Goal: Information Seeking & Learning: Learn about a topic

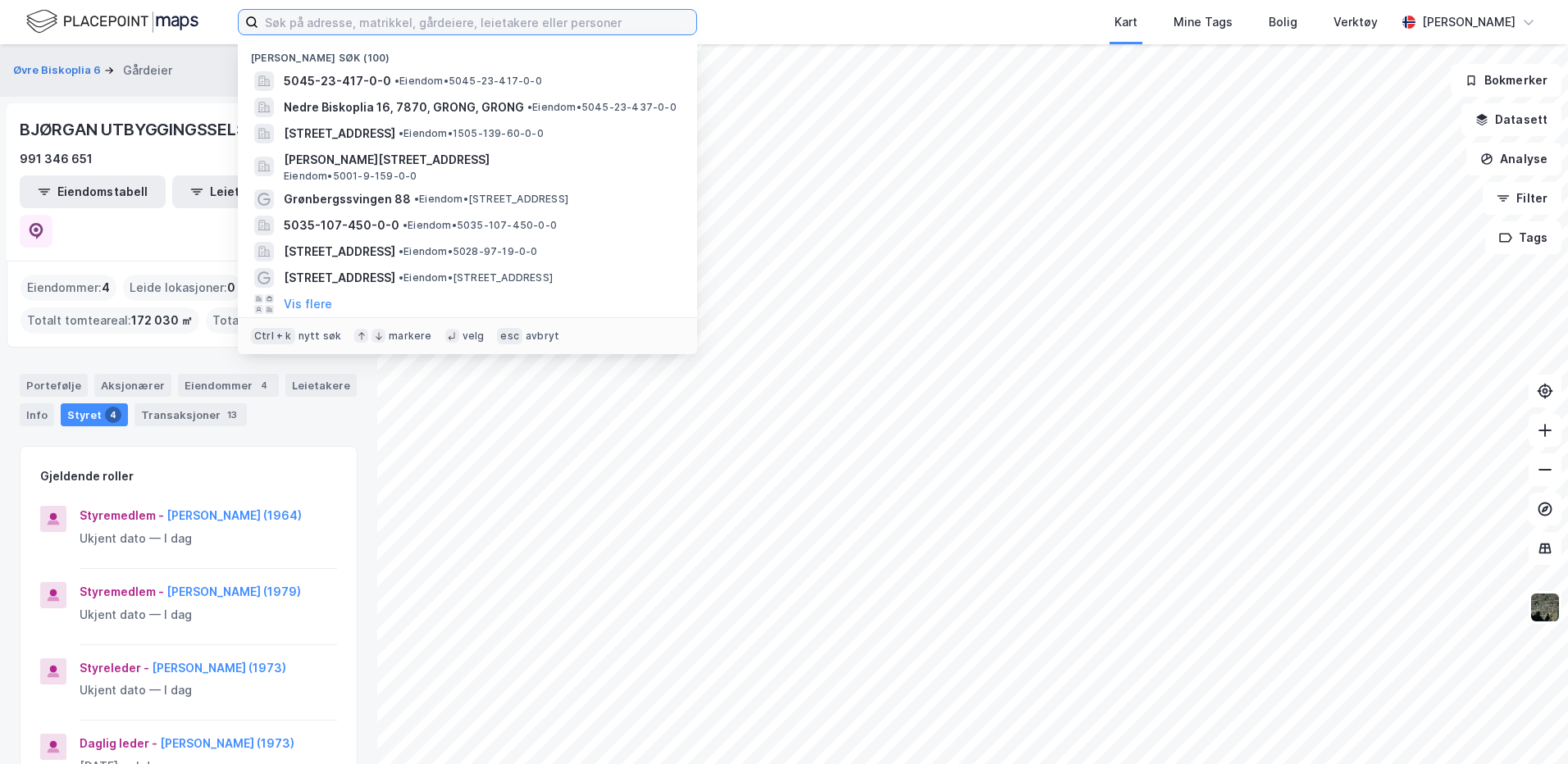
click at [364, 19] on input at bounding box center [477, 22] width 438 height 25
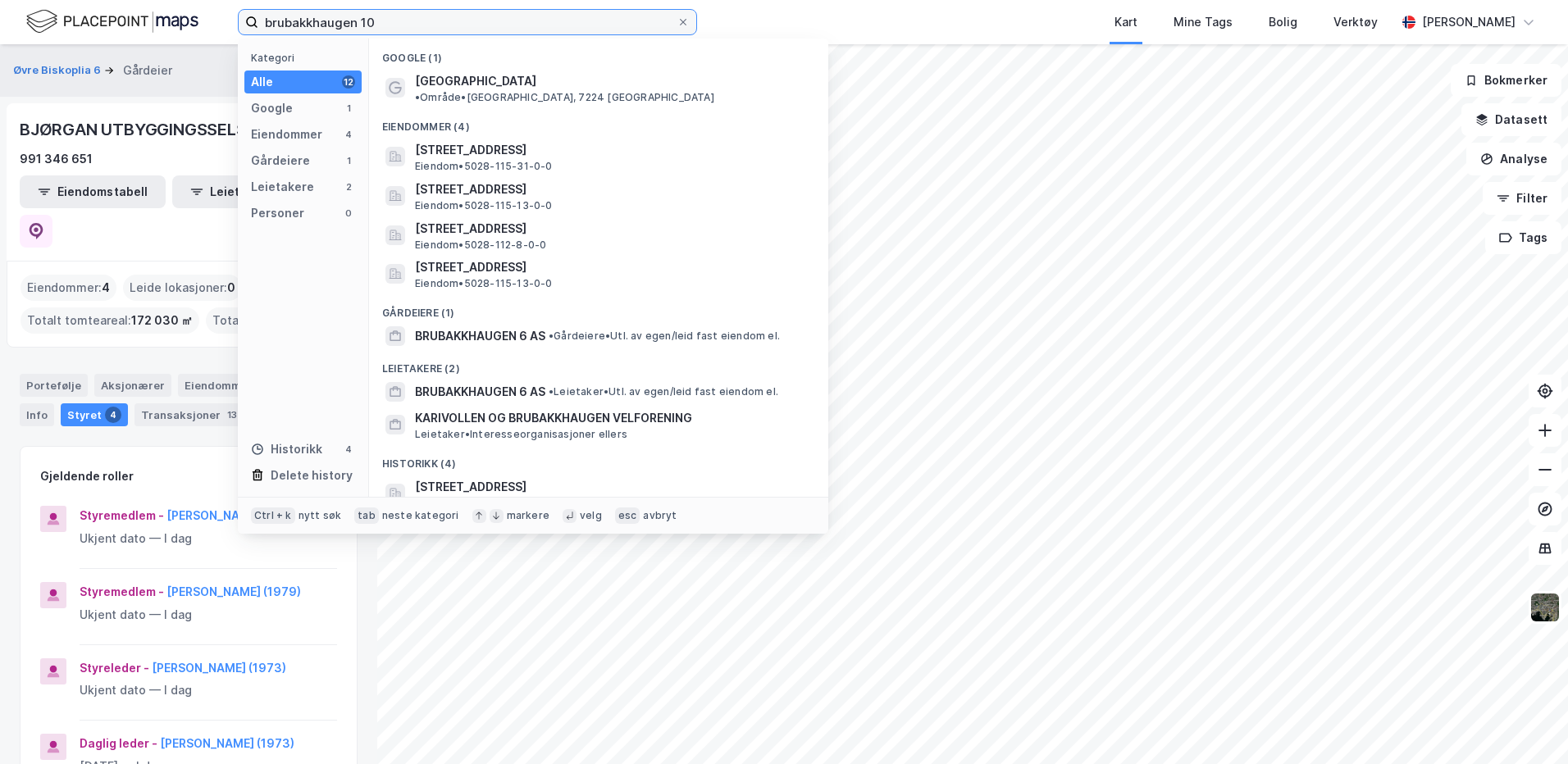
type input "brubakkhaugen 10"
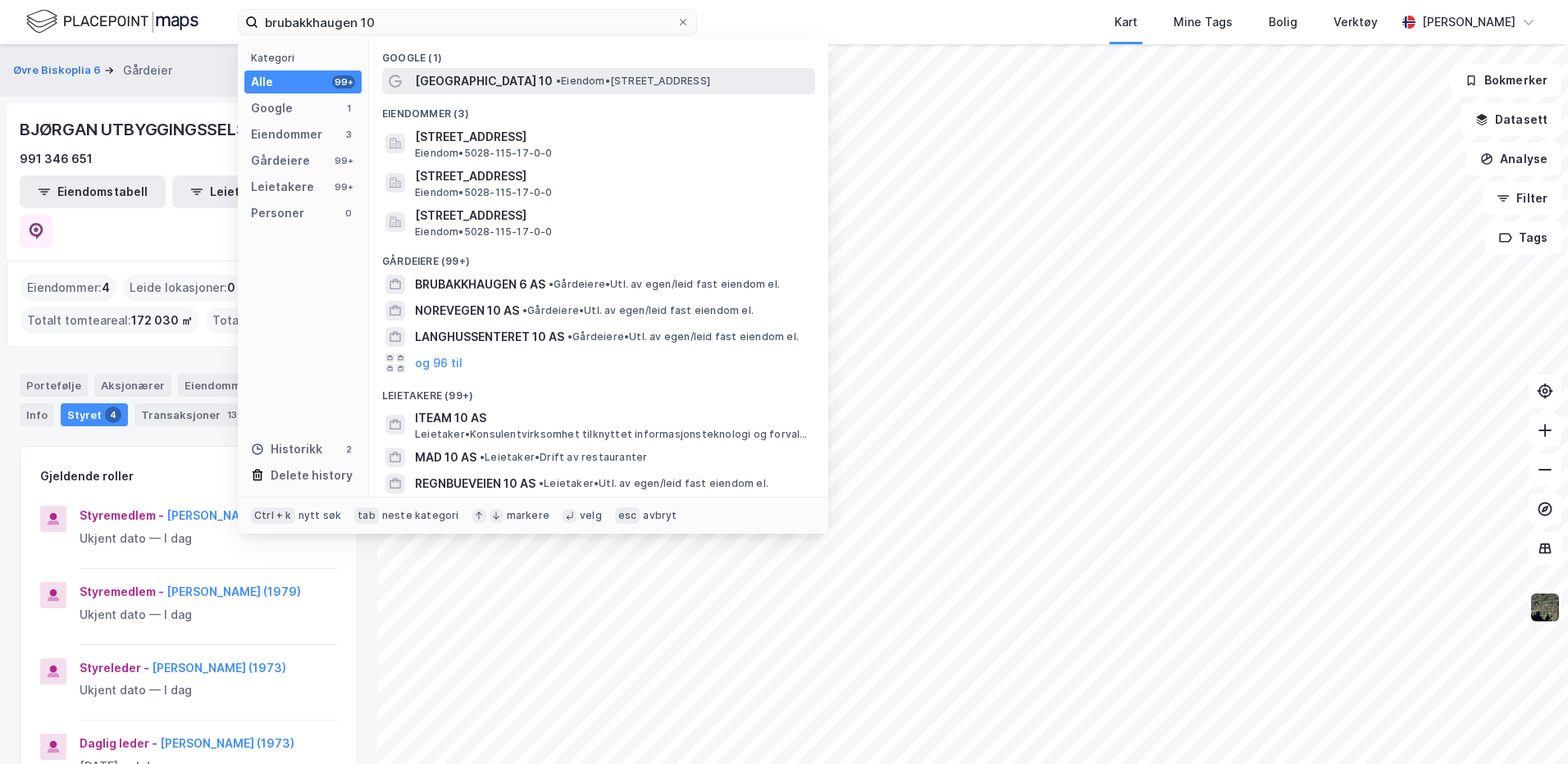
click at [475, 82] on span "[GEOGRAPHIC_DATA] 10" at bounding box center [484, 81] width 137 height 20
